Goal: Transaction & Acquisition: Purchase product/service

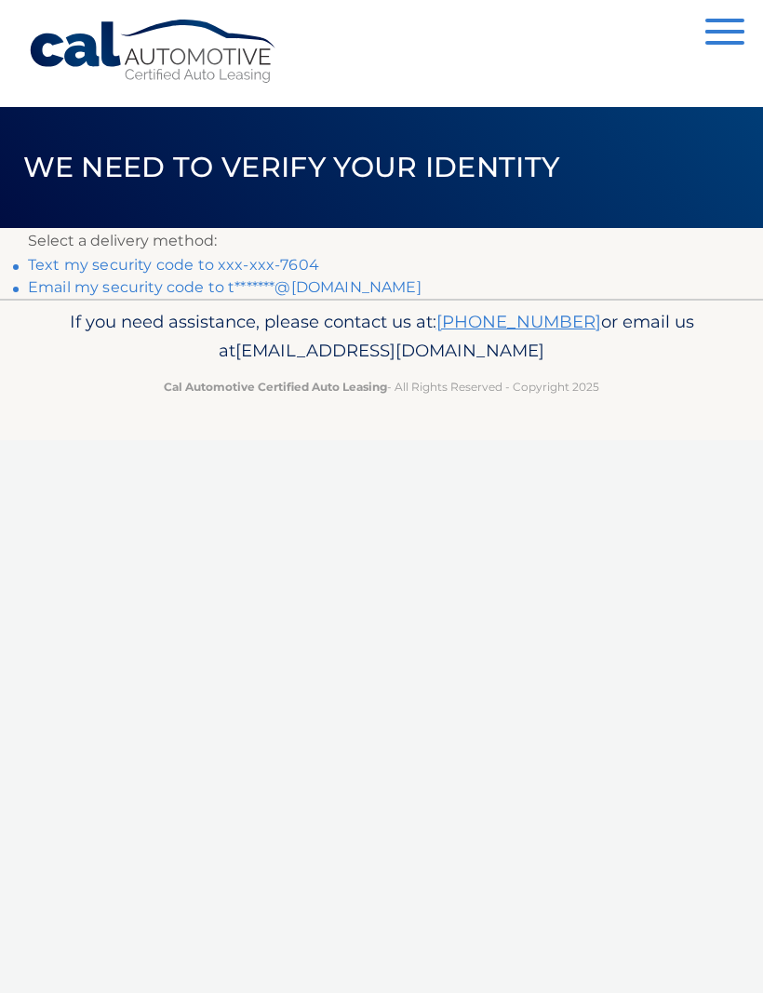
click at [236, 262] on link "Text my security code to xxx-xxx-7604" at bounding box center [173, 265] width 291 height 18
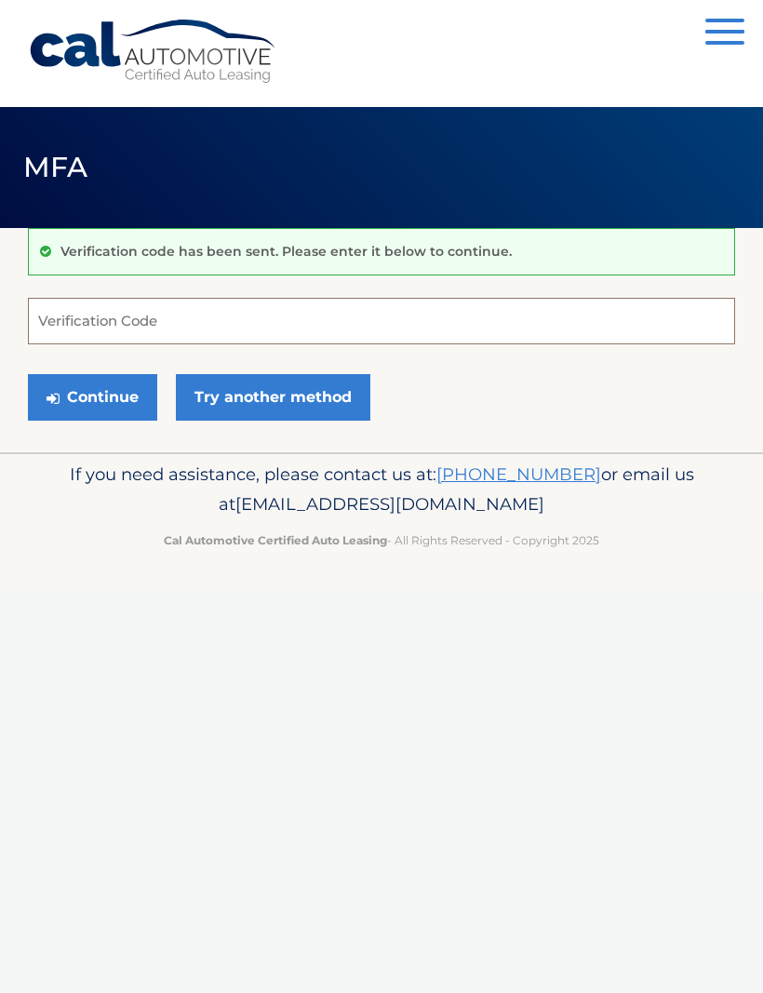
click at [141, 322] on input "Verification Code" at bounding box center [381, 321] width 707 height 47
type input "333268"
click at [107, 394] on button "Continue" at bounding box center [92, 397] width 129 height 47
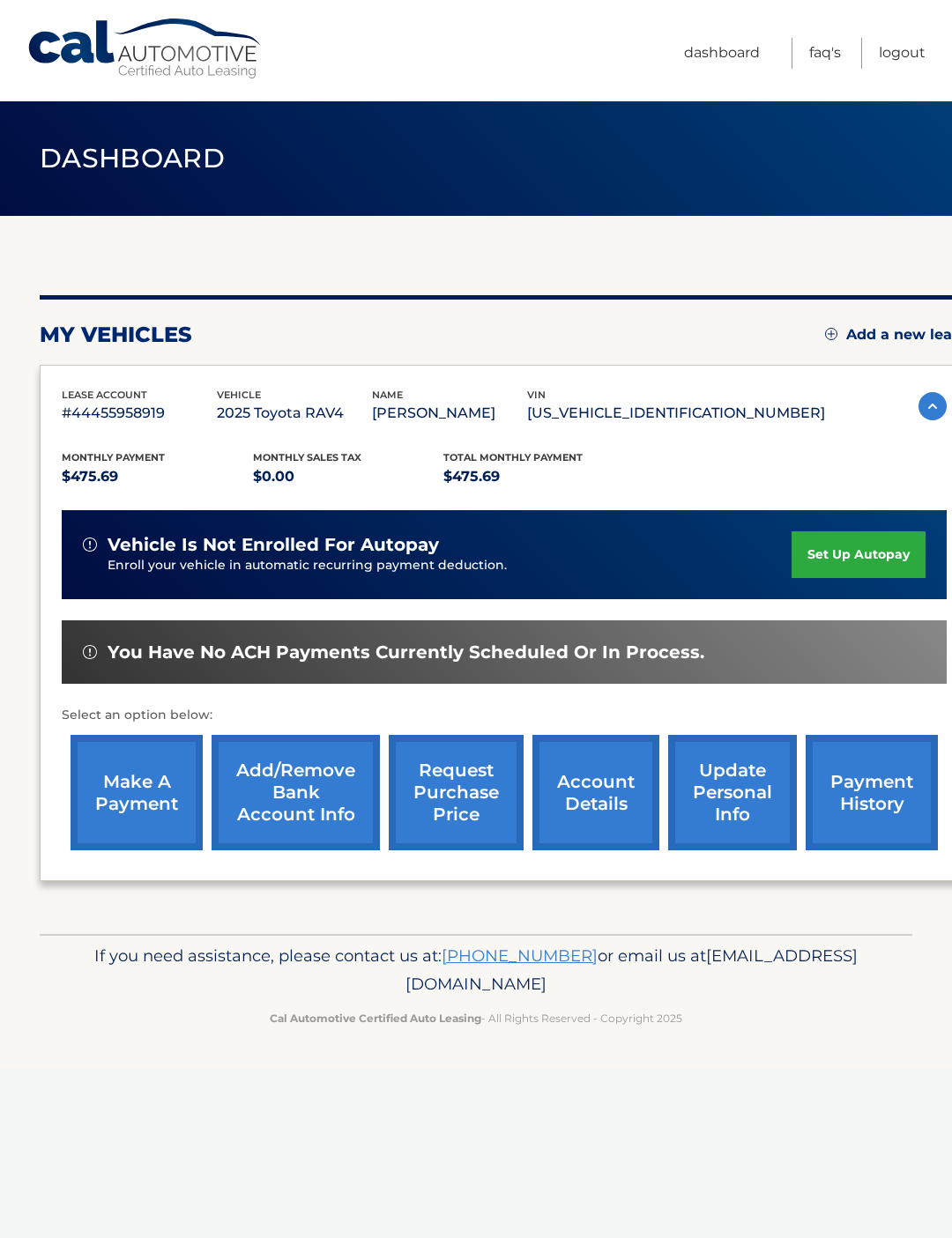
click at [132, 800] on link "make a payment" at bounding box center [136, 793] width 133 height 116
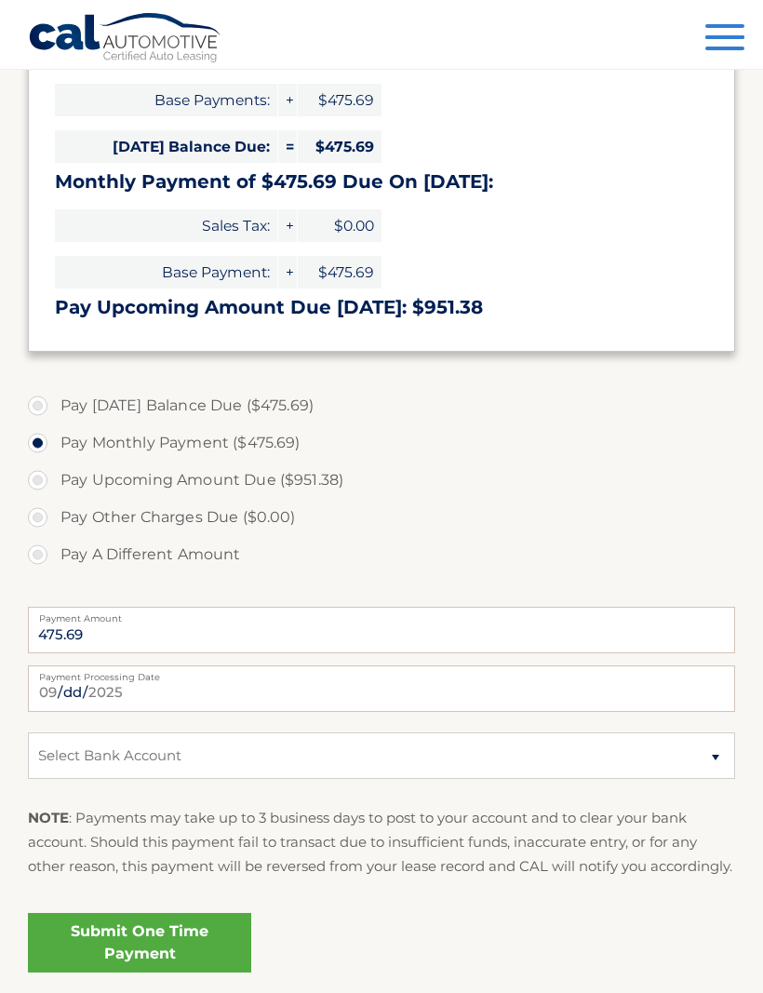
scroll to position [349, 0]
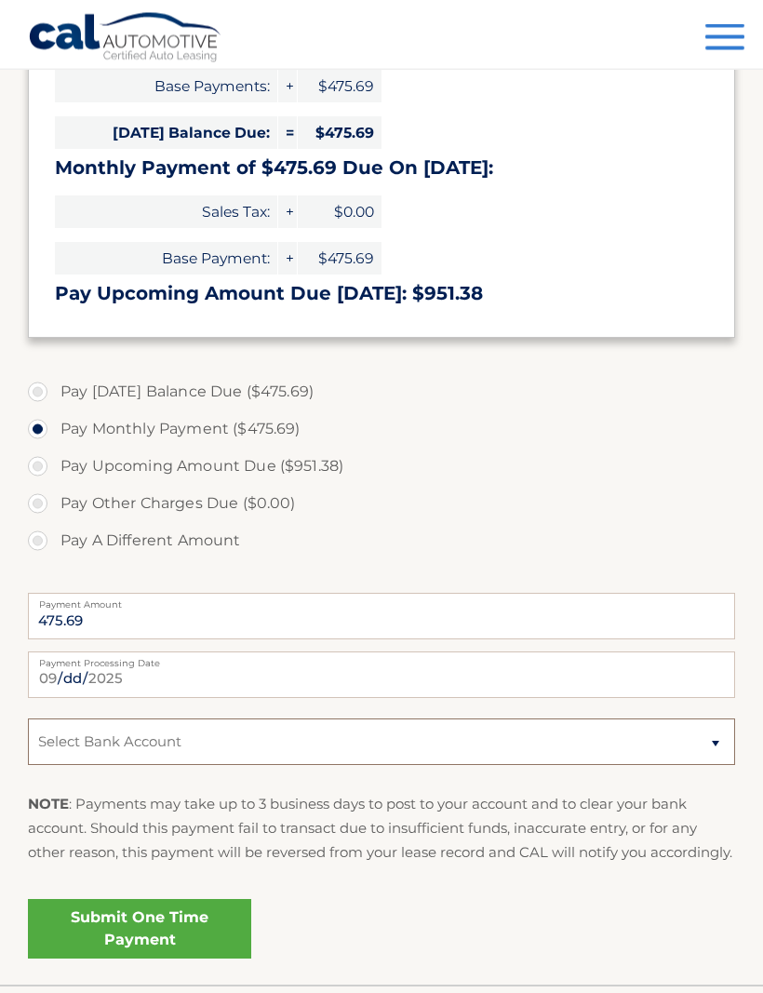
click at [707, 740] on select "Select Bank Account Checking CAPITAL ONE N.A. *****0126 Checking CAPITAL ONE N.…" at bounding box center [381, 742] width 707 height 47
select select "ZGJiMDI0MzUtZWMxYy00NWVkLWEwYzUtMjNiYzM5NjlkM2E3"
click at [418, 674] on input "2025-09-30" at bounding box center [381, 674] width 707 height 47
type input "2025-10-01"
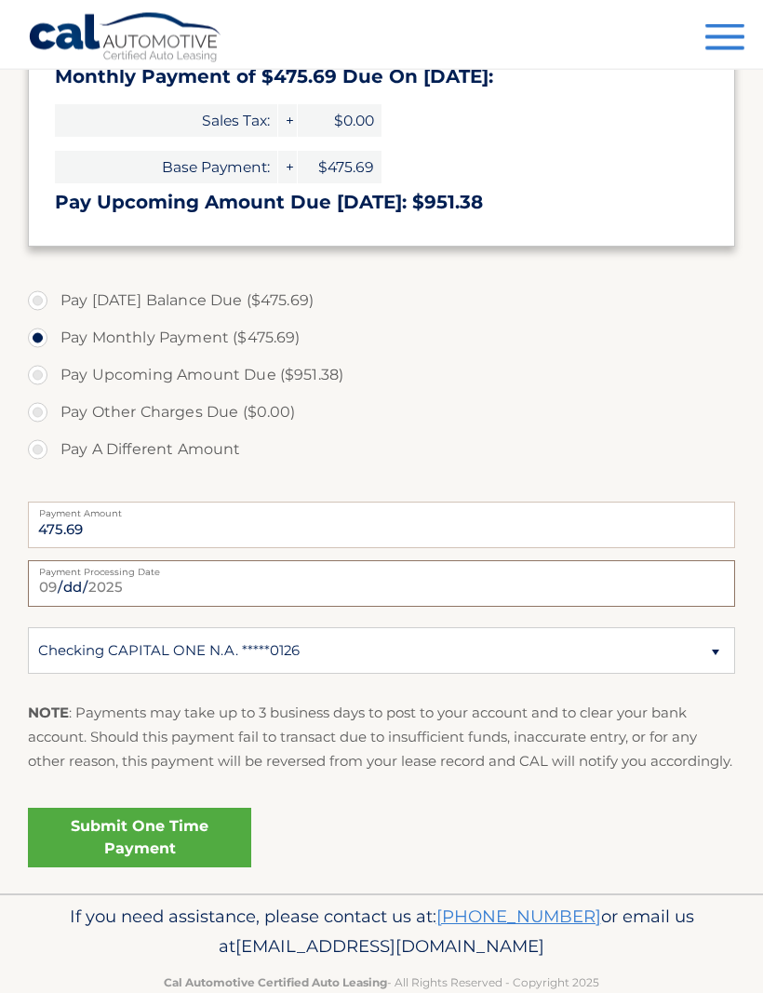
scroll to position [440, 0]
click at [194, 851] on link "Submit One Time Payment" at bounding box center [139, 839] width 223 height 60
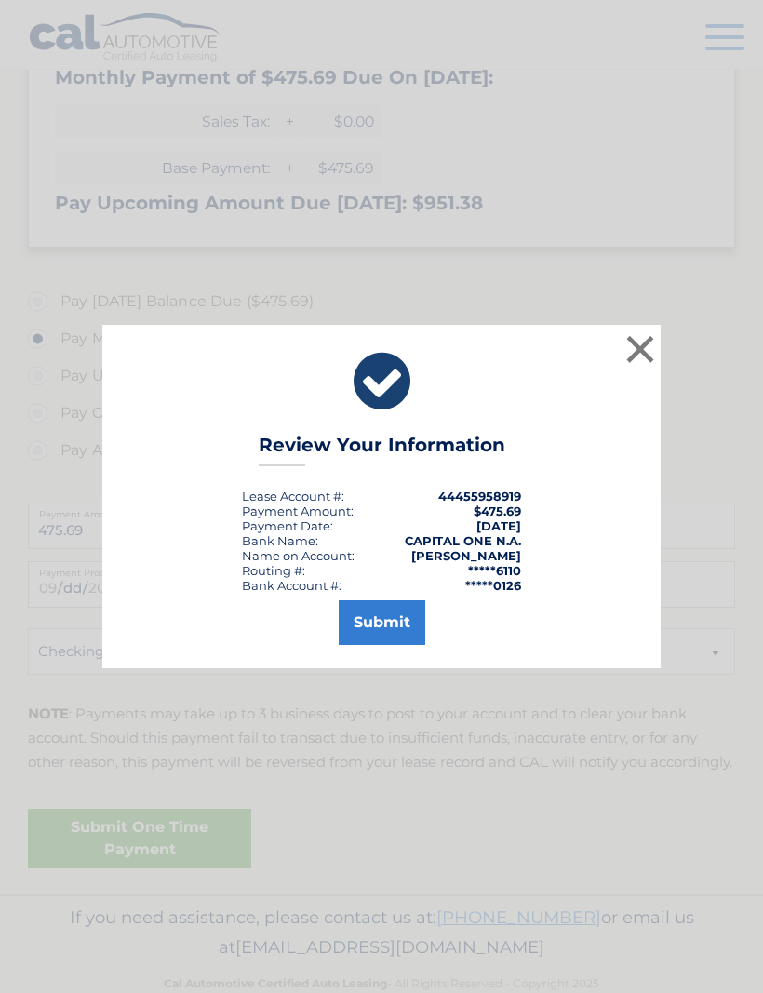
click at [393, 645] on button "Submit" at bounding box center [382, 622] width 87 height 45
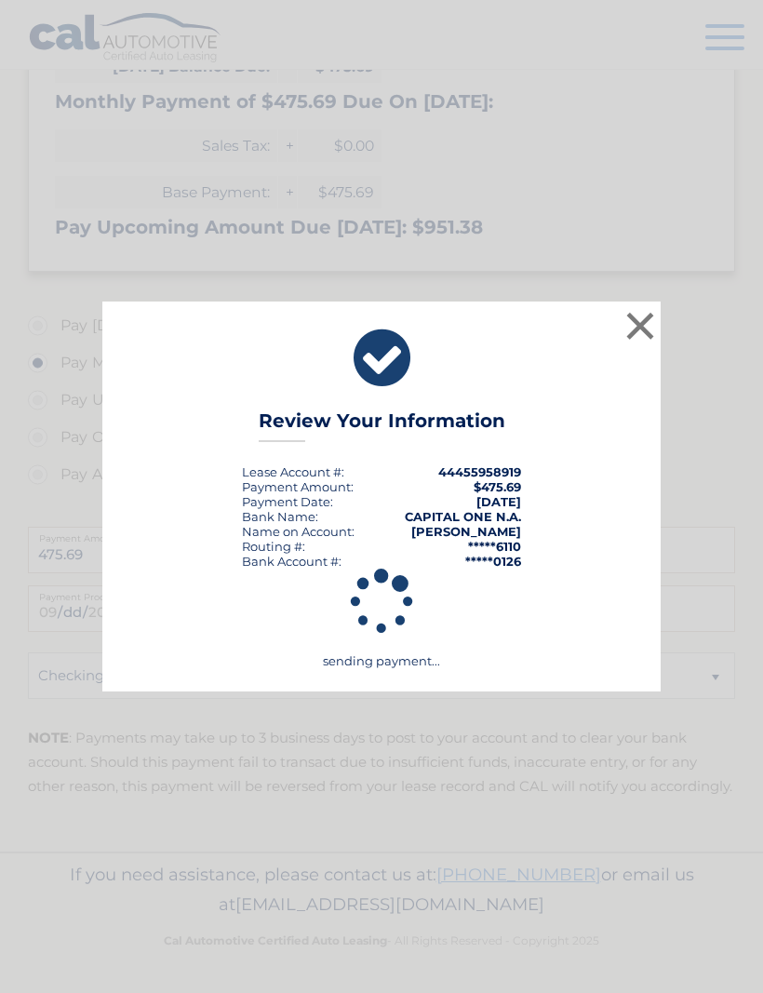
scroll to position [373, 0]
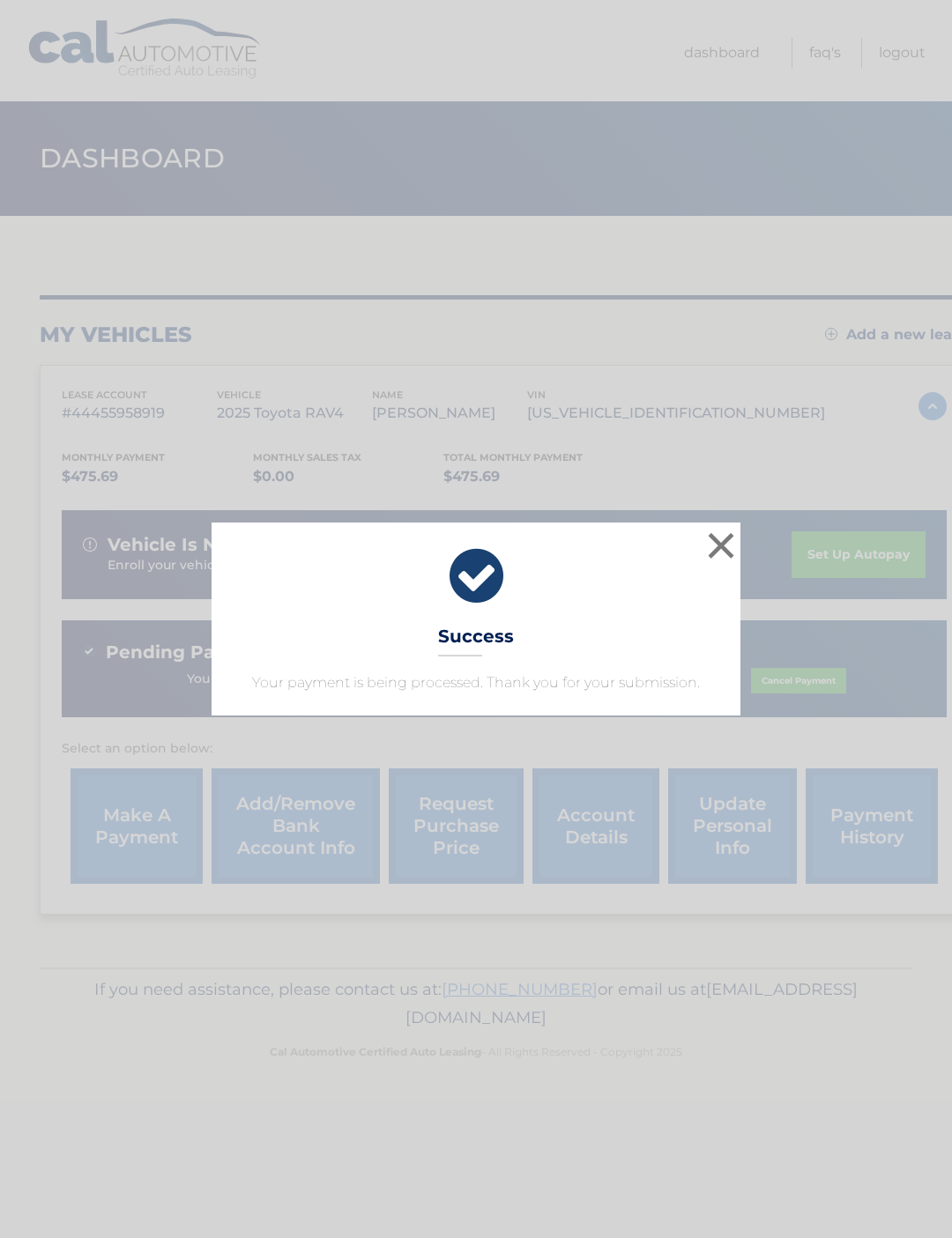
click at [720, 546] on button "×" at bounding box center [721, 545] width 35 height 35
